Goal: Information Seeking & Learning: Learn about a topic

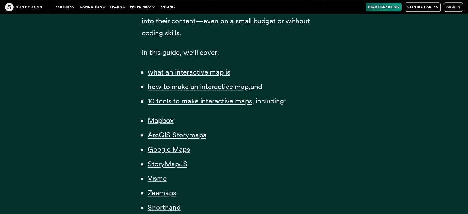
scroll to position [452, 0]
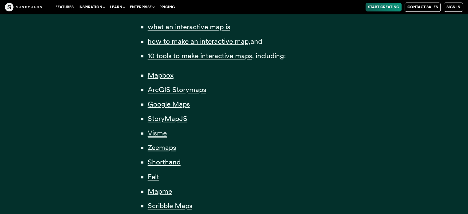
click at [155, 130] on span "Visme" at bounding box center [157, 133] width 19 height 9
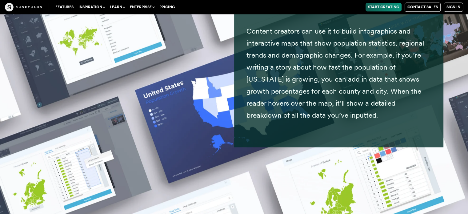
scroll to position [7861, 0]
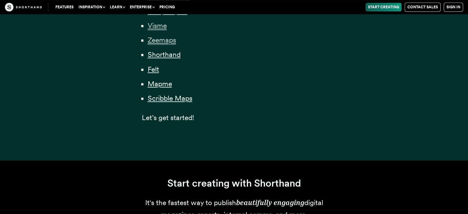
scroll to position [560, 0]
click at [162, 86] on span "Mapme" at bounding box center [160, 83] width 24 height 9
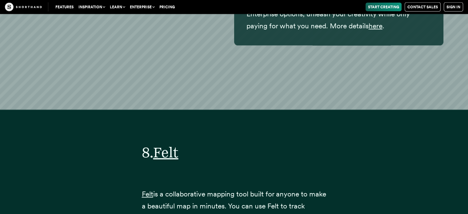
scroll to position [11918, 0]
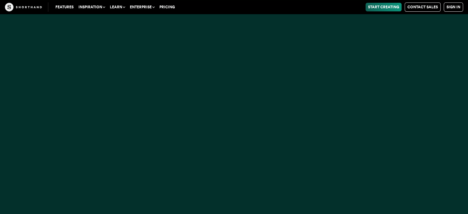
scroll to position [560, 0]
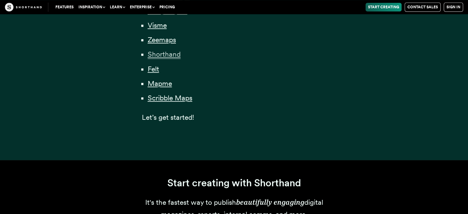
click at [162, 52] on span "Shorthand" at bounding box center [164, 54] width 33 height 9
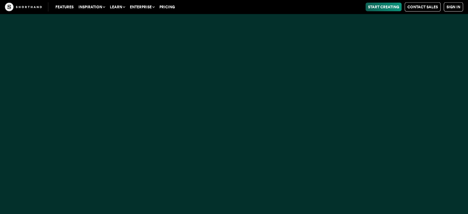
scroll to position [9755, 0]
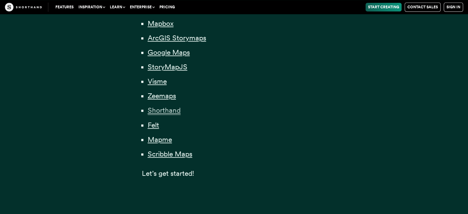
scroll to position [504, 0]
click at [159, 98] on span "Zeemaps" at bounding box center [162, 96] width 28 height 9
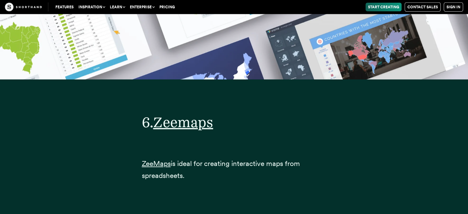
scroll to position [8677, 0]
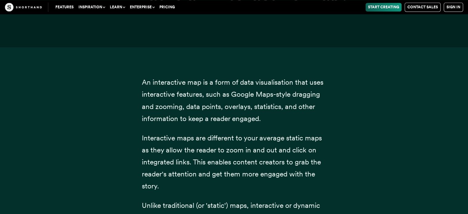
scroll to position [504, 0]
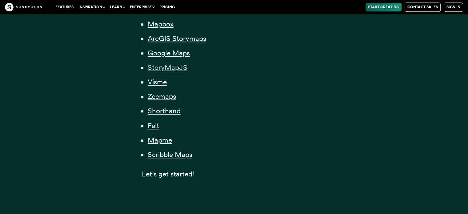
click at [168, 69] on span "StoryMapJS" at bounding box center [168, 67] width 40 height 9
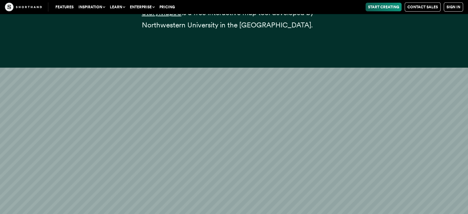
scroll to position [6326, 0]
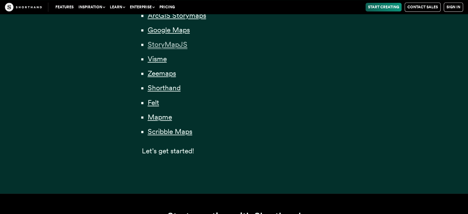
scroll to position [529, 0]
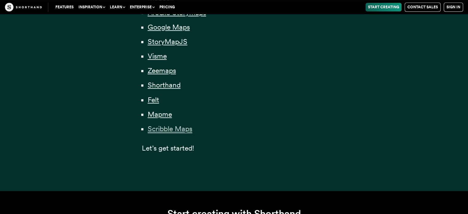
click at [169, 130] on span "Scribble Maps" at bounding box center [170, 128] width 45 height 9
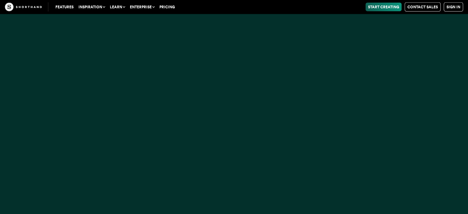
scroll to position [10672, 0]
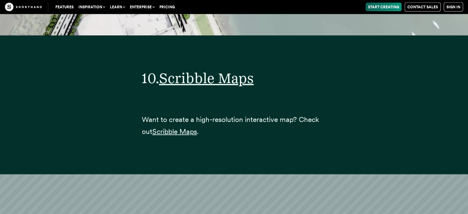
scroll to position [13126, 0]
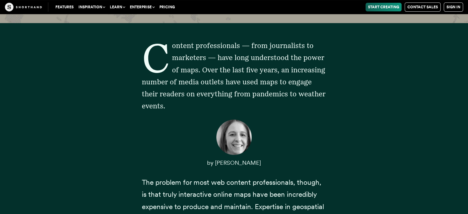
scroll to position [118, 0]
